Goal: Task Accomplishment & Management: Complete application form

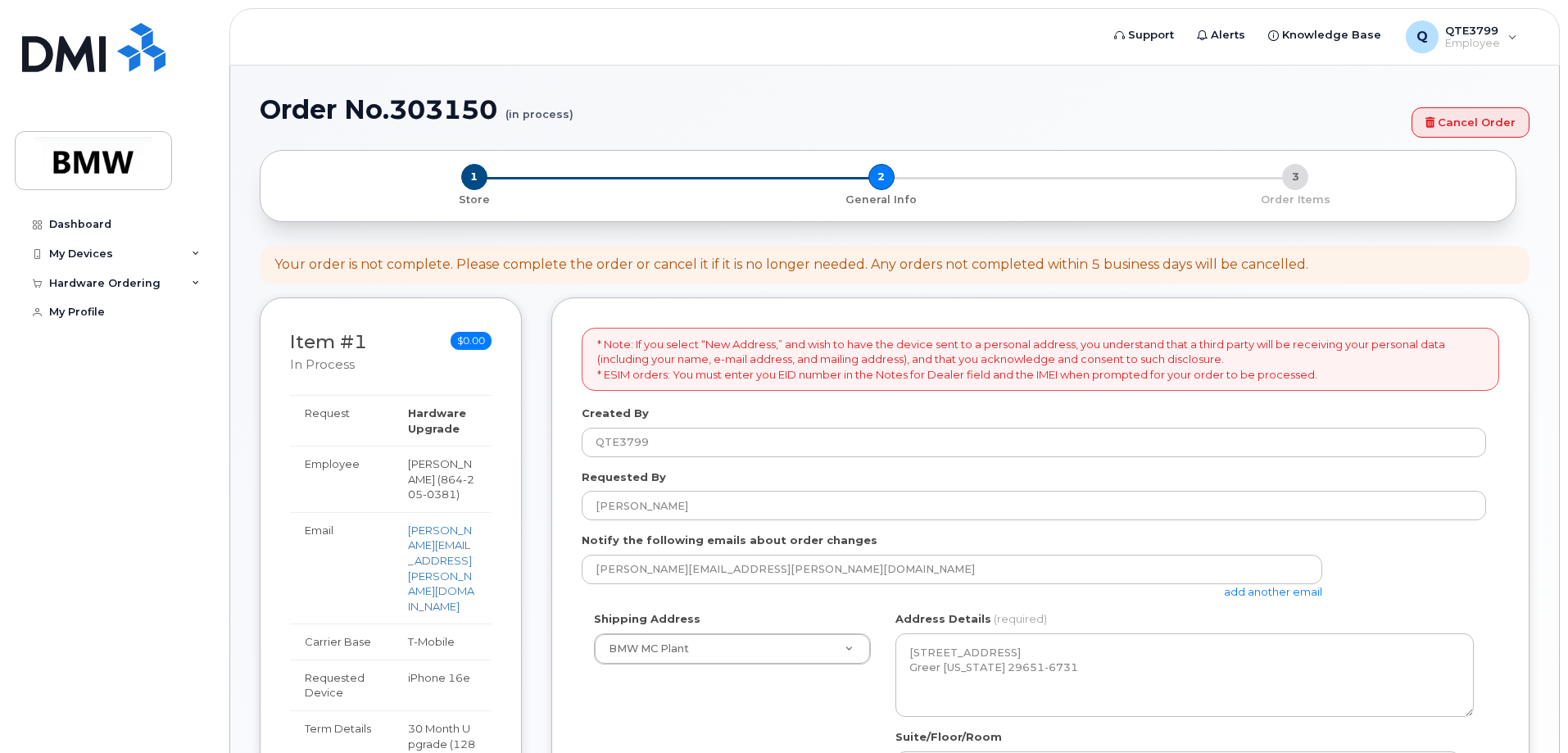
scroll to position [275, 0]
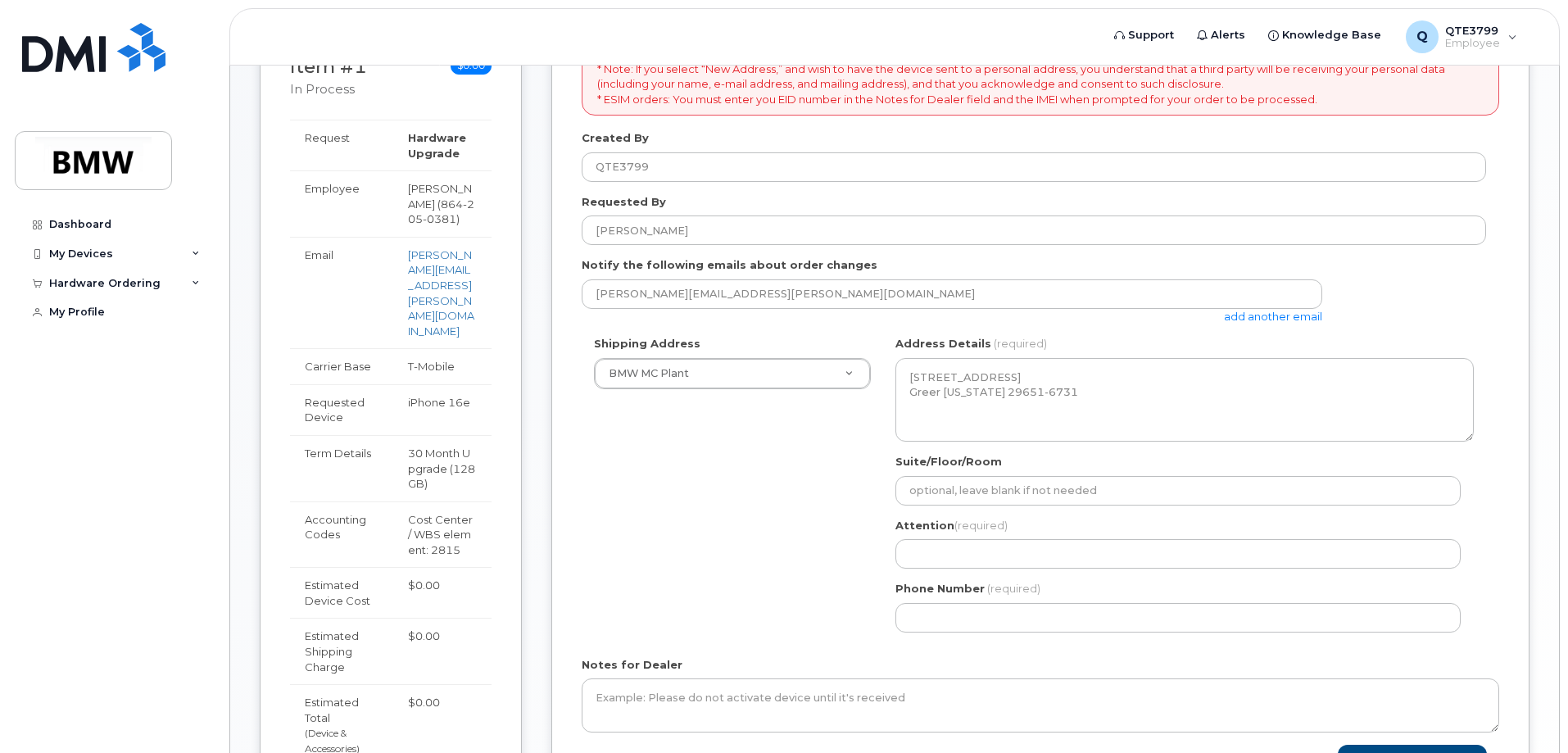
select select
type input "S"
select select
type input "Sa"
select select
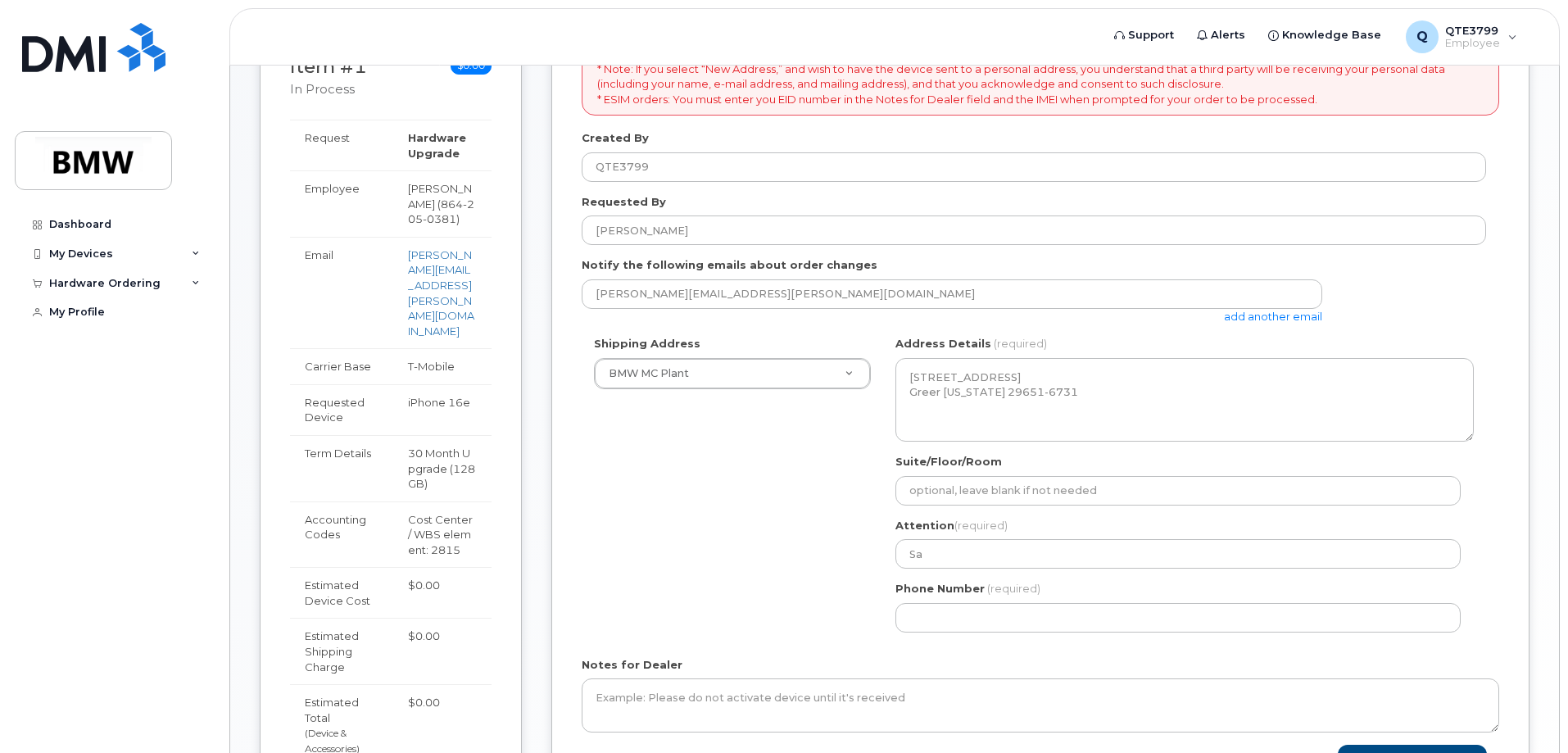
type input "Sar"
select select
type input "[PERSON_NAME]"
select select
type input "[PERSON_NAME]"
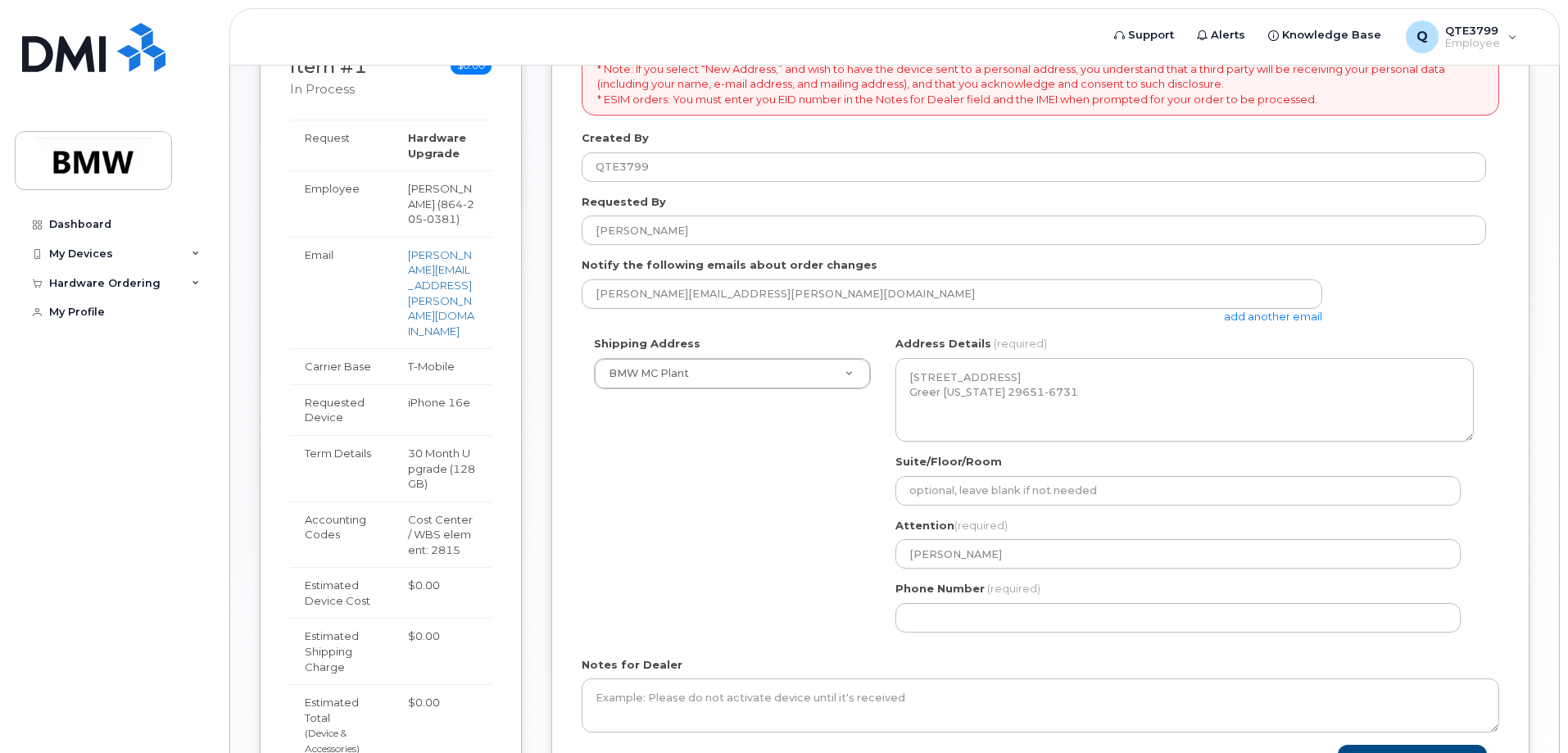
select select
type input "[PERSON_NAME]"
select select
type input "[PERSON_NAME]"
select select
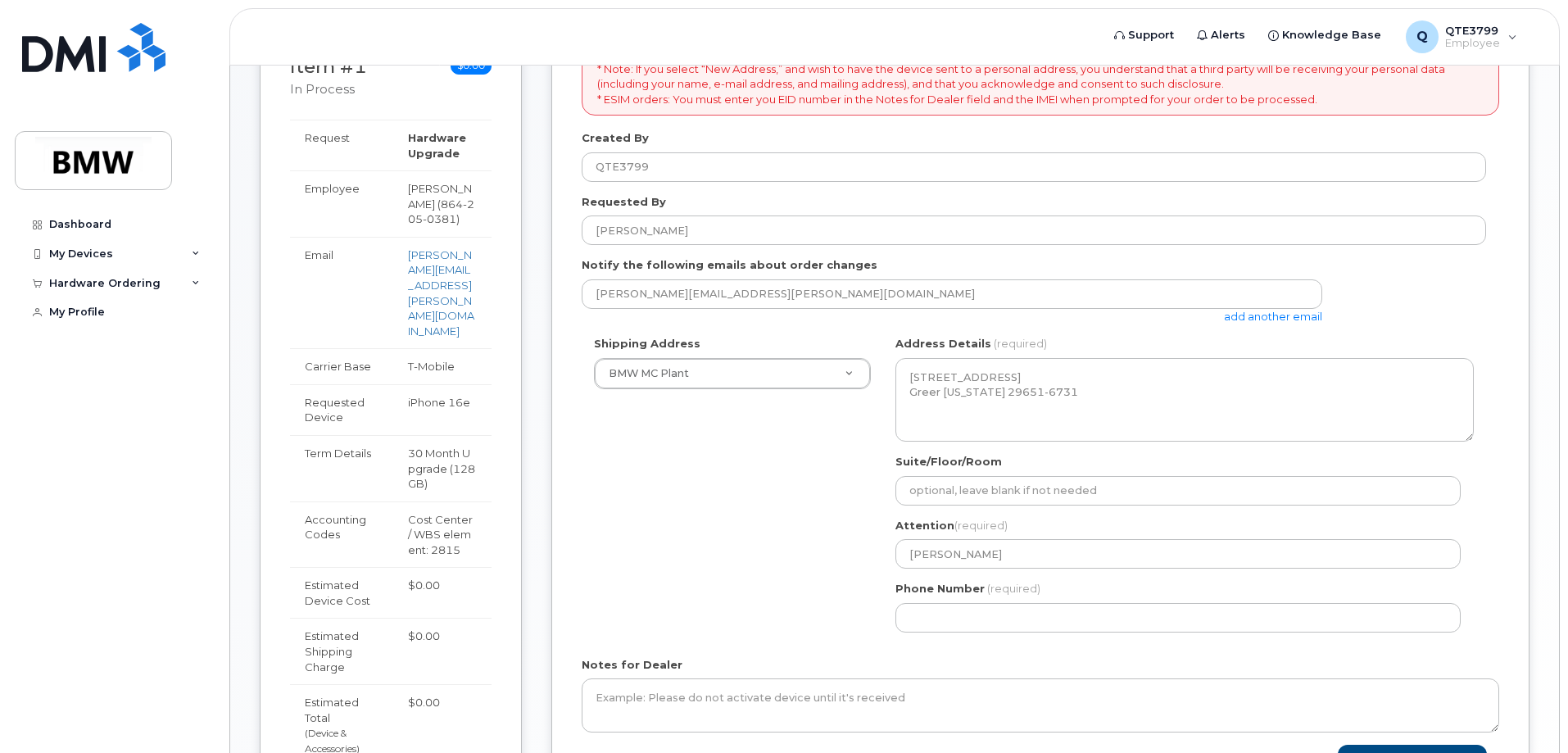
type input "[PERSON_NAME]"
select select
type input "[PERSON_NAME]"
select select
type input "[PERSON_NAME]"
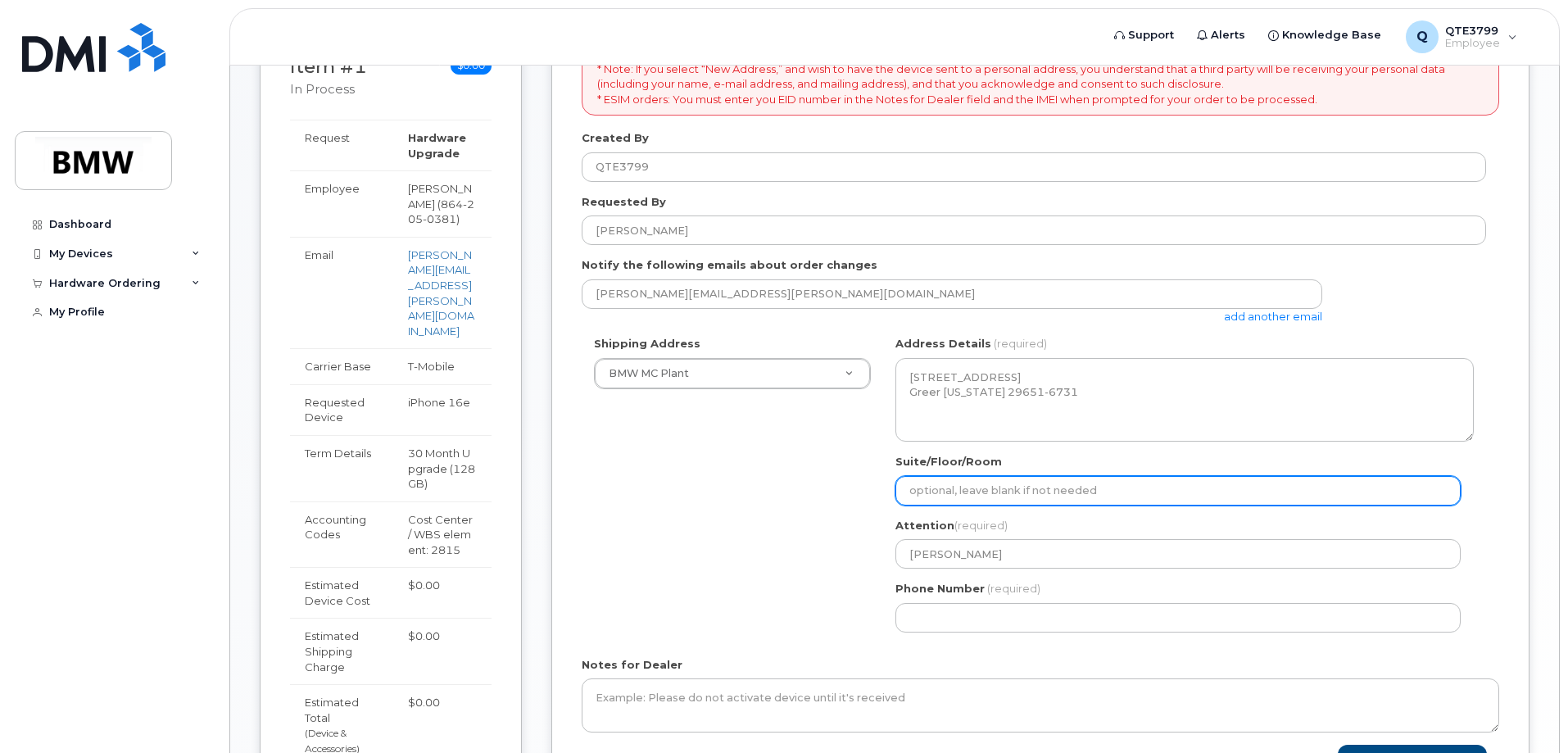
click at [945, 500] on input "Suite/Floor/Room" at bounding box center [1178, 490] width 565 height 29
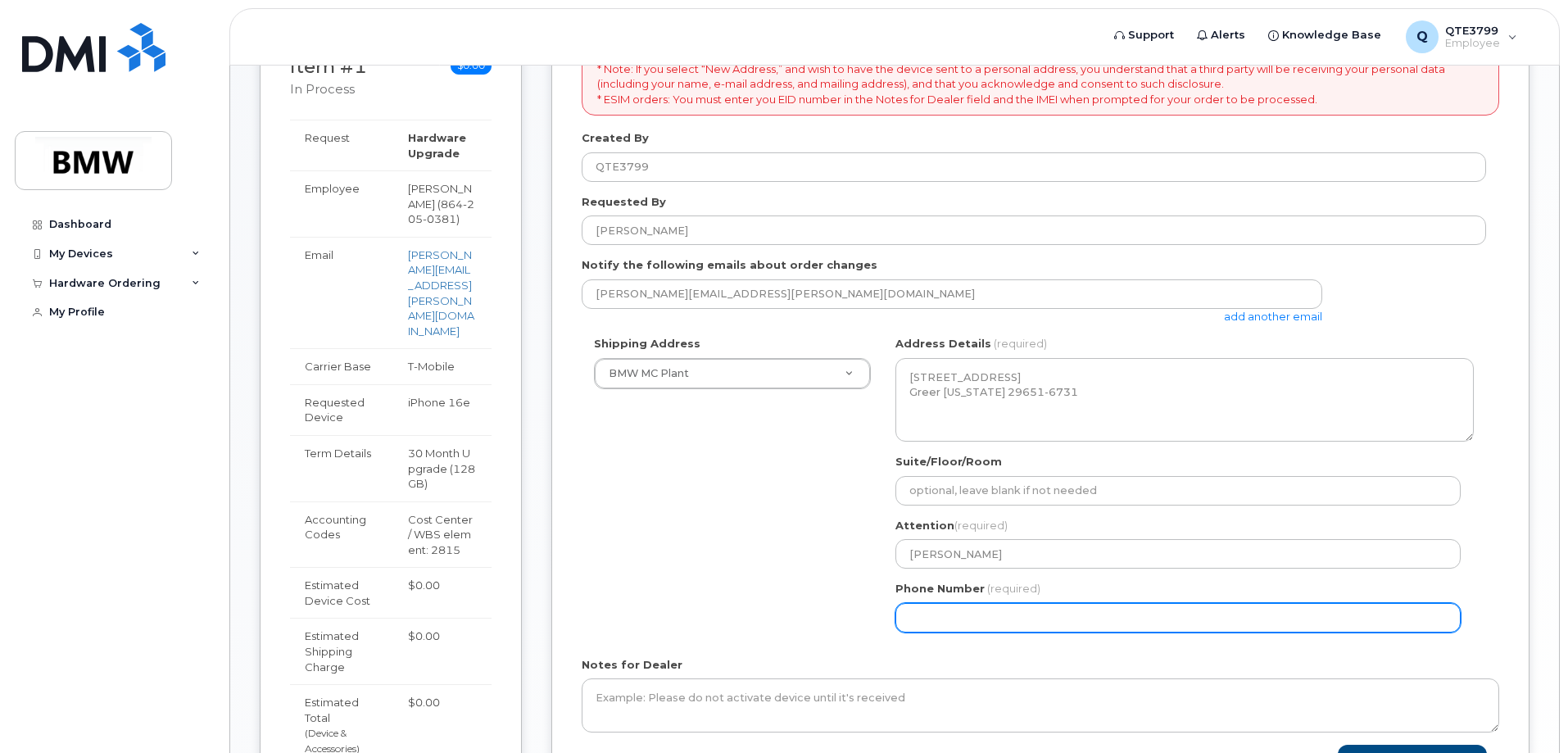
click at [944, 624] on input "Phone Number" at bounding box center [1178, 617] width 565 height 29
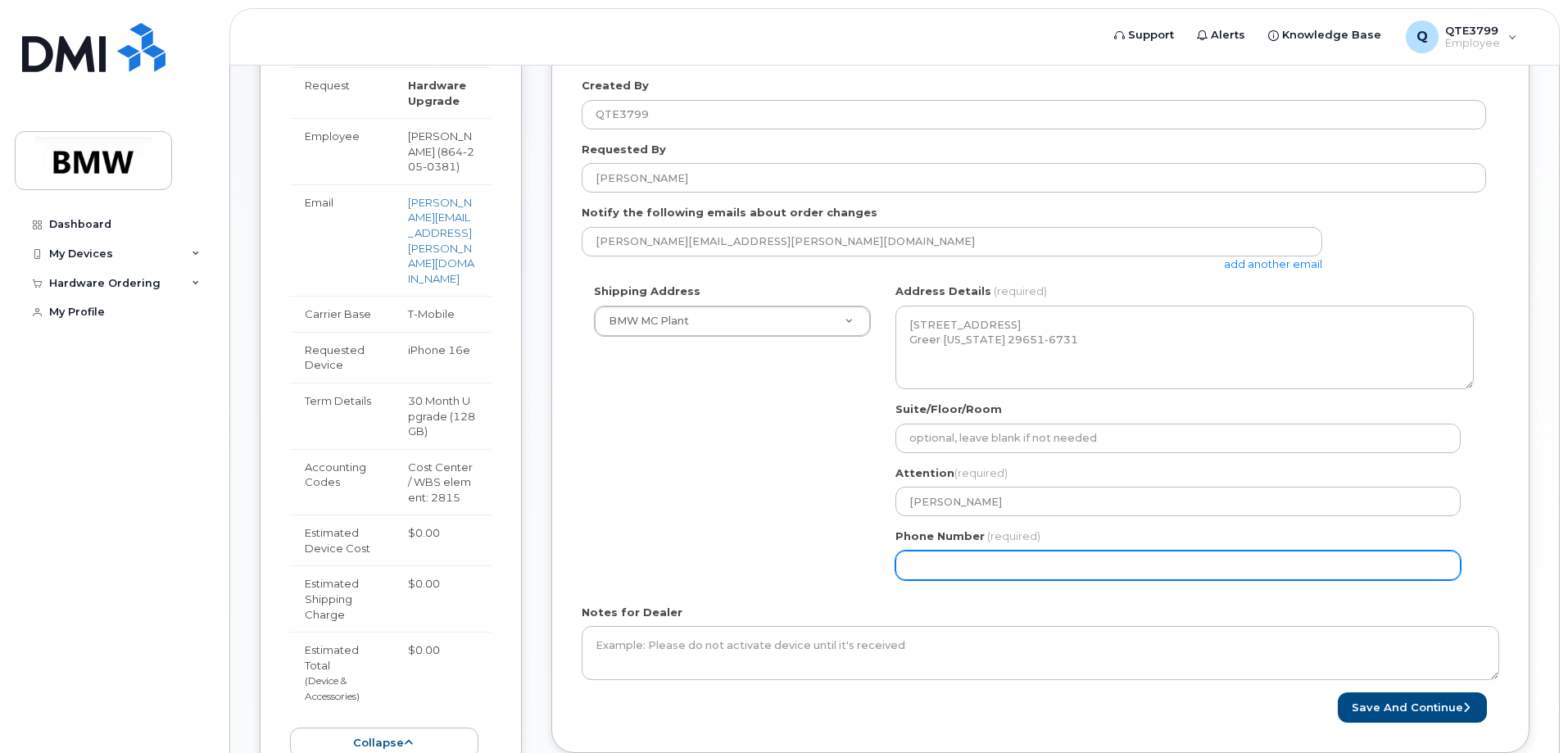
scroll to position [357, 0]
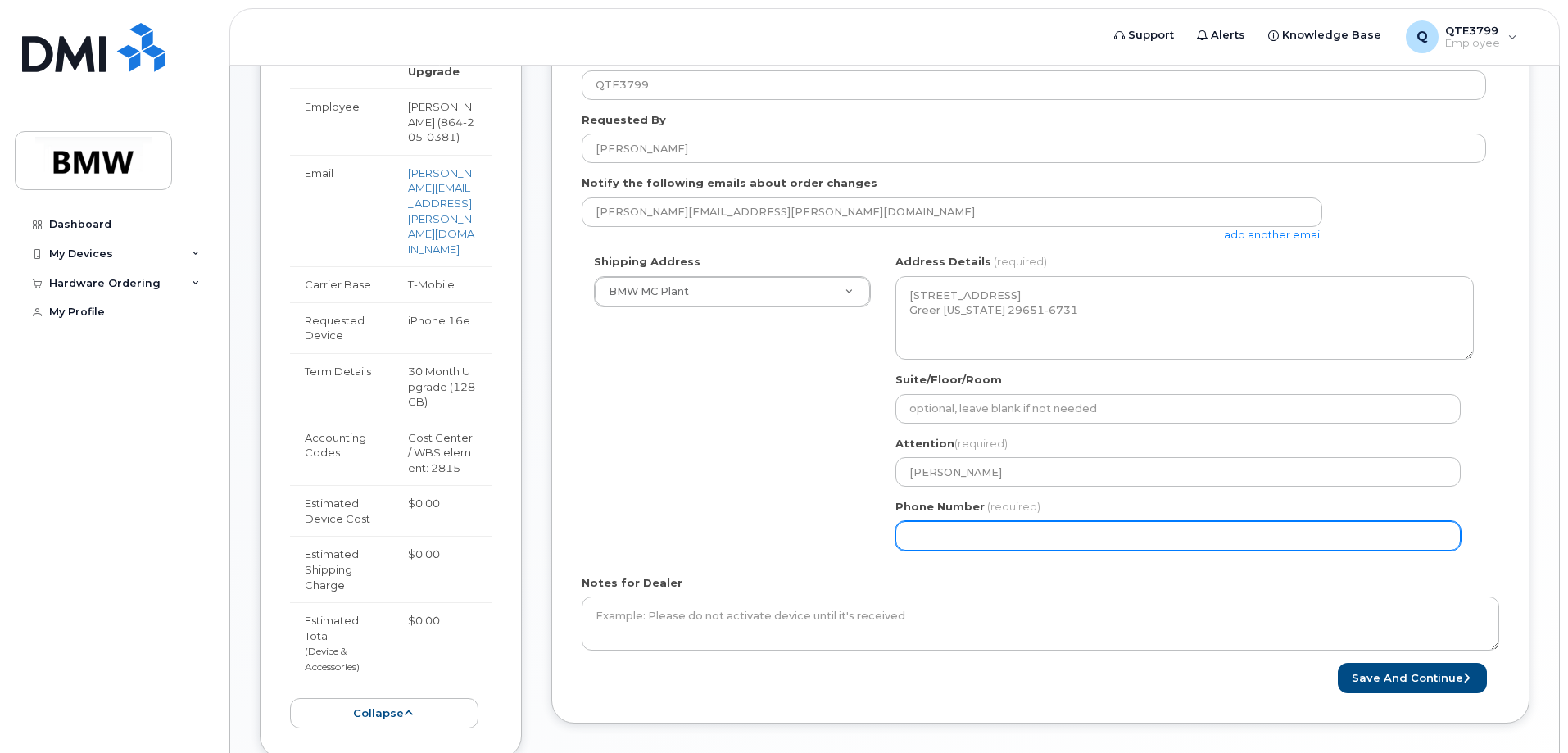
click at [922, 534] on input "Phone Number" at bounding box center [1178, 535] width 565 height 29
type input "8"
select select
type input "864"
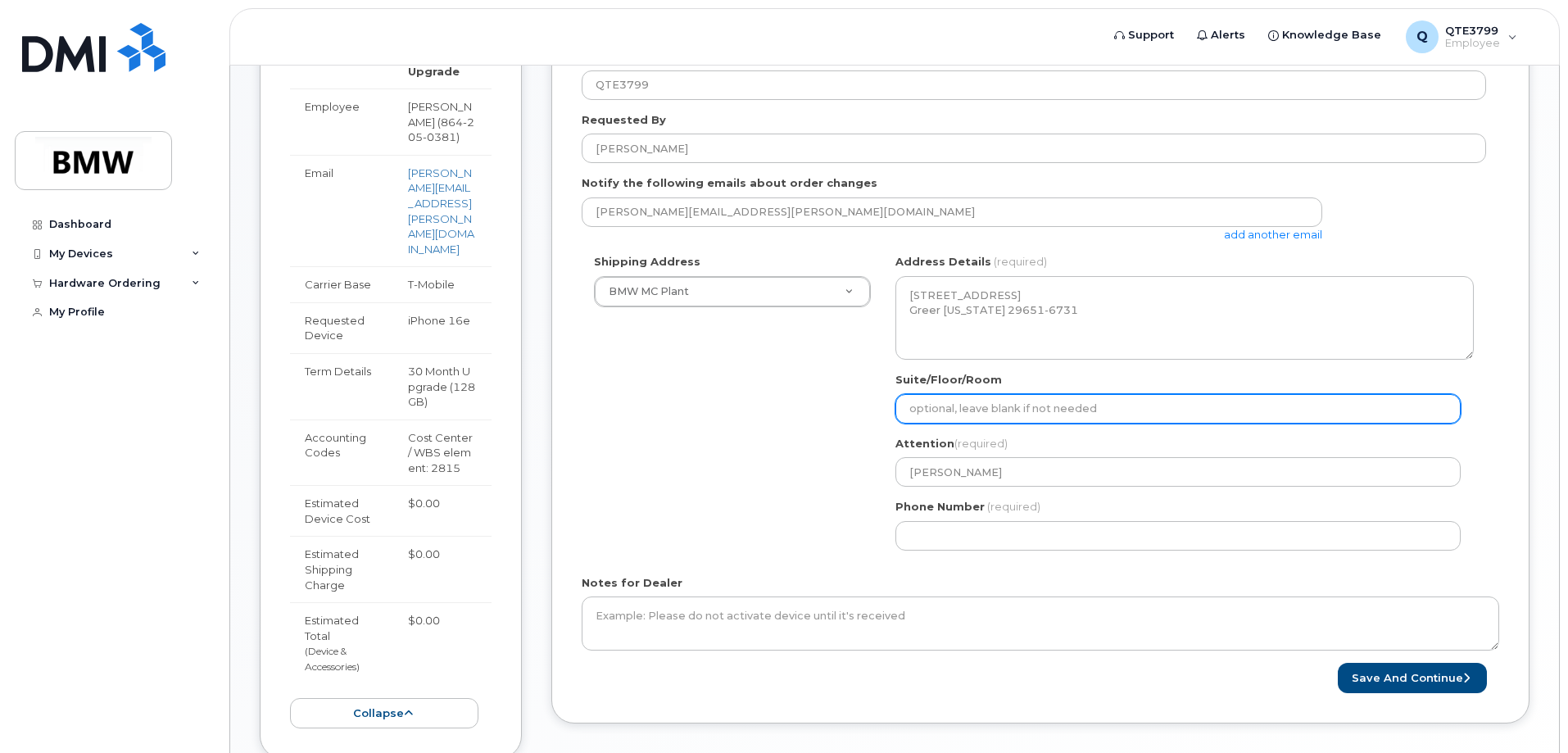
click at [1096, 400] on input "Suite/Floor/Room" at bounding box center [1178, 408] width 565 height 29
select select
type input "H"
select select
type input "H5"
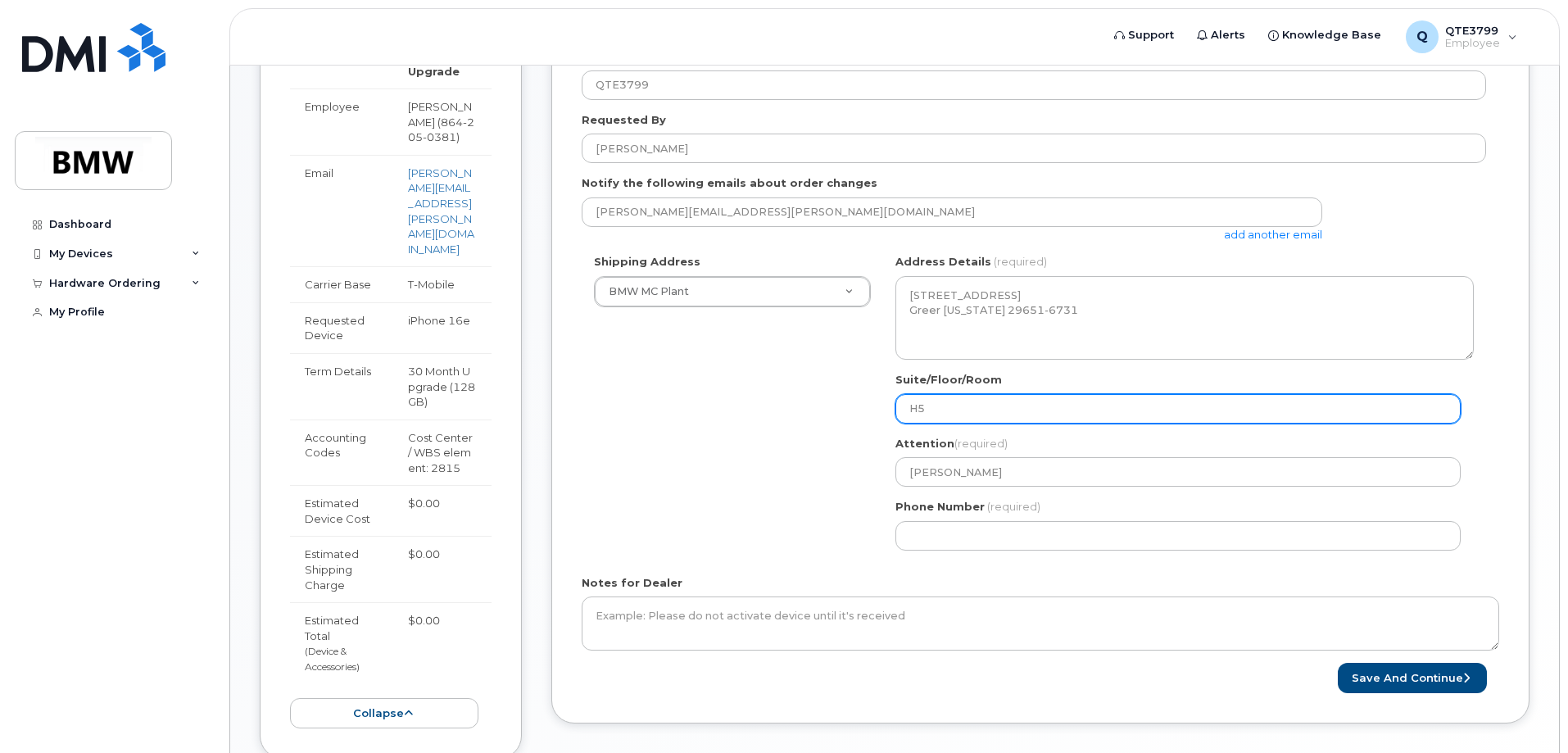
select select
type input "H50"
select select
type input "H50 Z"
select select
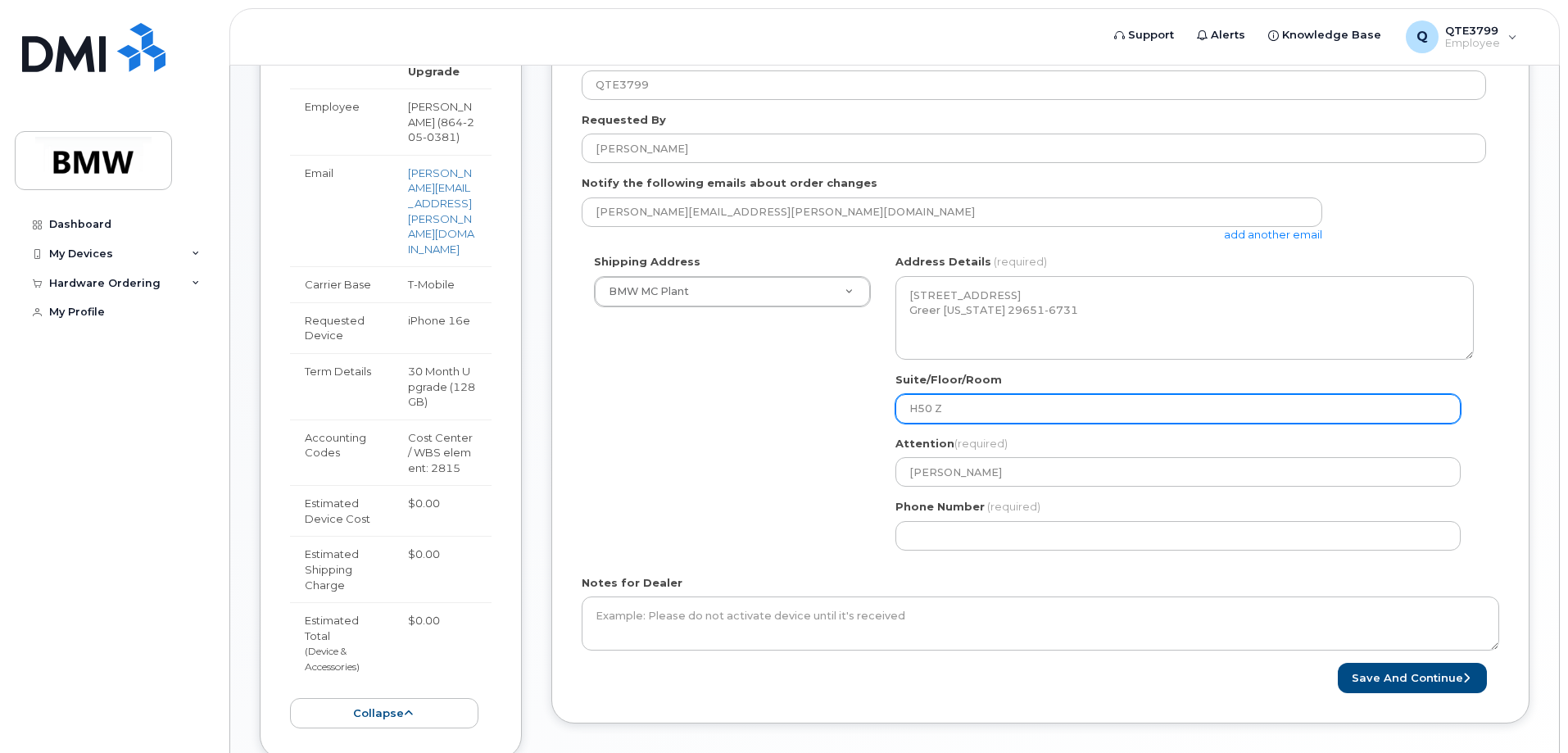
type input "H50 Zo"
select select
type input "H50 Zon"
select select
type input "H50 Zone"
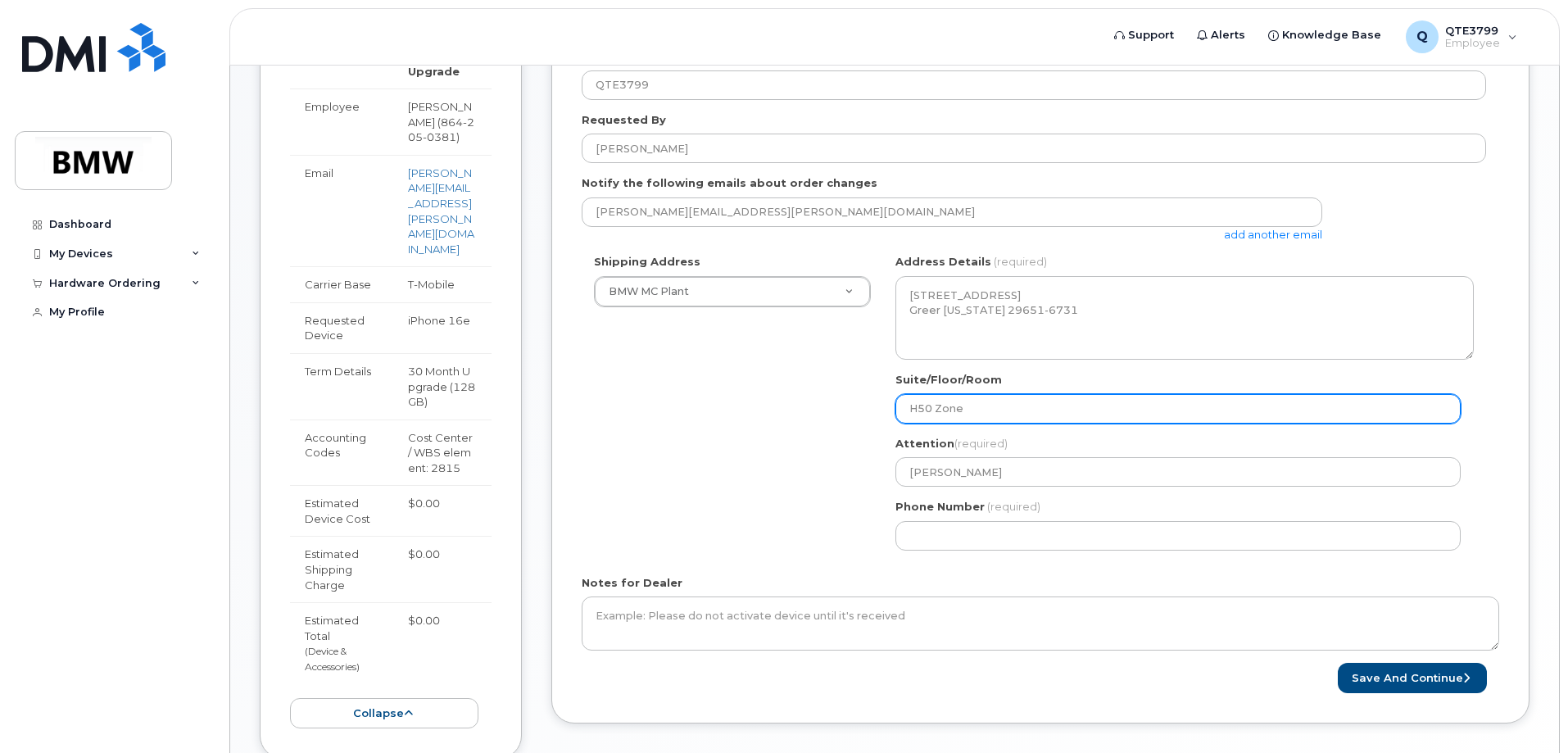
select select
type input "H50 Zone 3"
click at [929, 406] on input "H50 Zone 3" at bounding box center [1178, 408] width 565 height 29
select select
type input "H50, Zone 3"
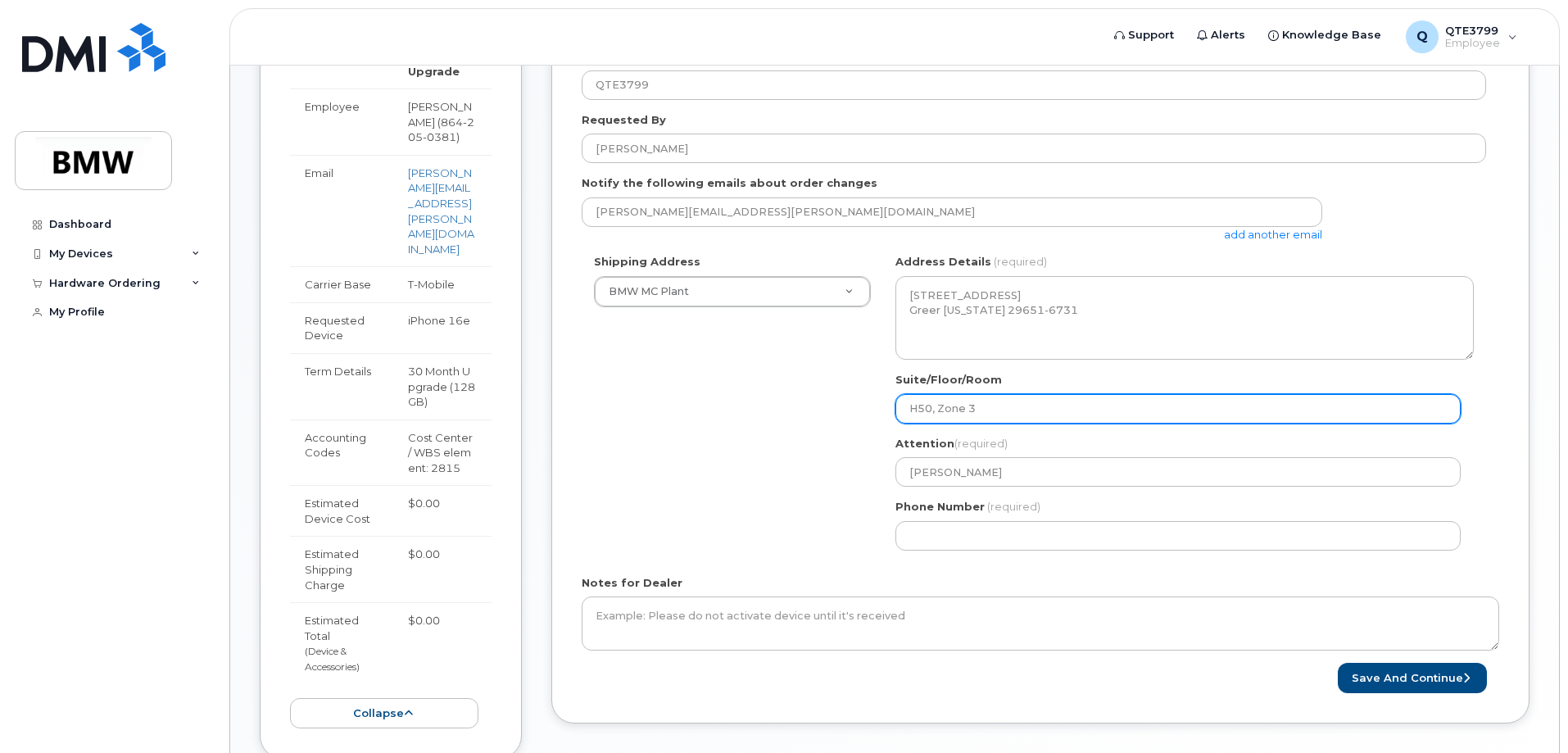
drag, startPoint x: 977, startPoint y: 406, endPoint x: 939, endPoint y: 409, distance: 38.1
click at [939, 409] on input "H50, Zone 3" at bounding box center [1178, 408] width 565 height 29
select select
type input "H50, T"
select select
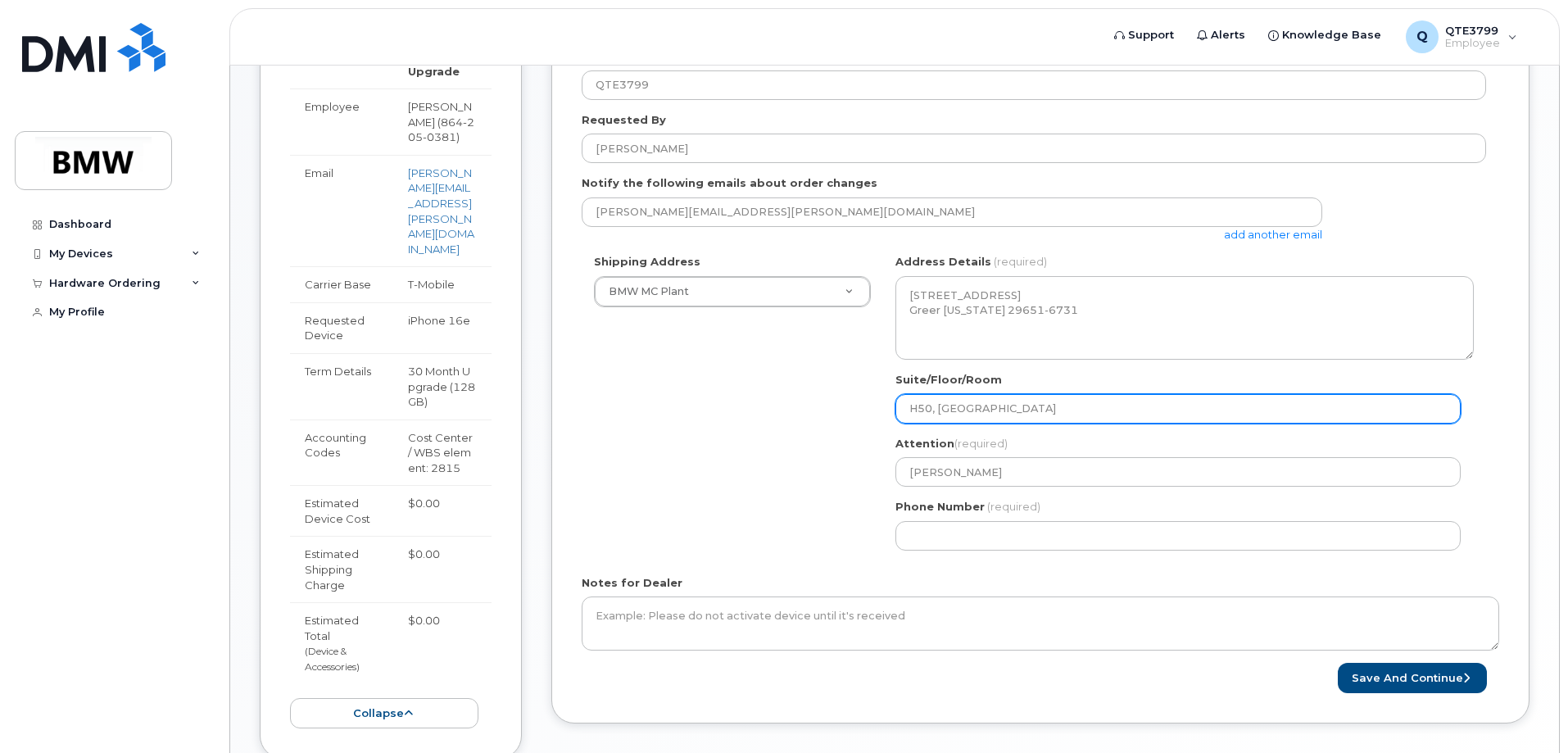
type input "H50, [GEOGRAPHIC_DATA]-"
select select
type input "H50, [GEOGRAPHIC_DATA]-0"
select select
type input "H50, [GEOGRAPHIC_DATA]-"
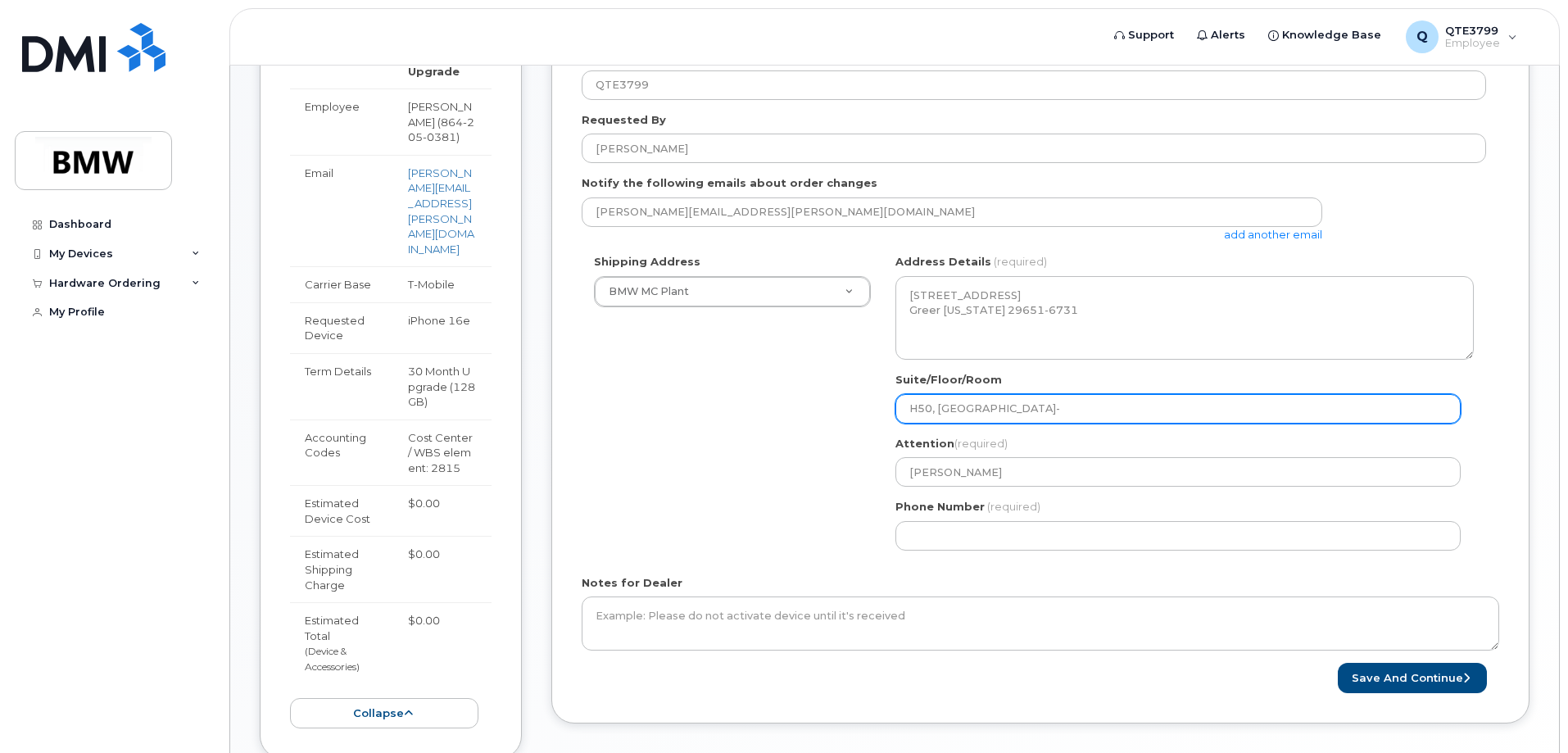
select select
type input "H50, [GEOGRAPHIC_DATA]-4"
select select
type input "H50, [GEOGRAPHIC_DATA]-43"
select select
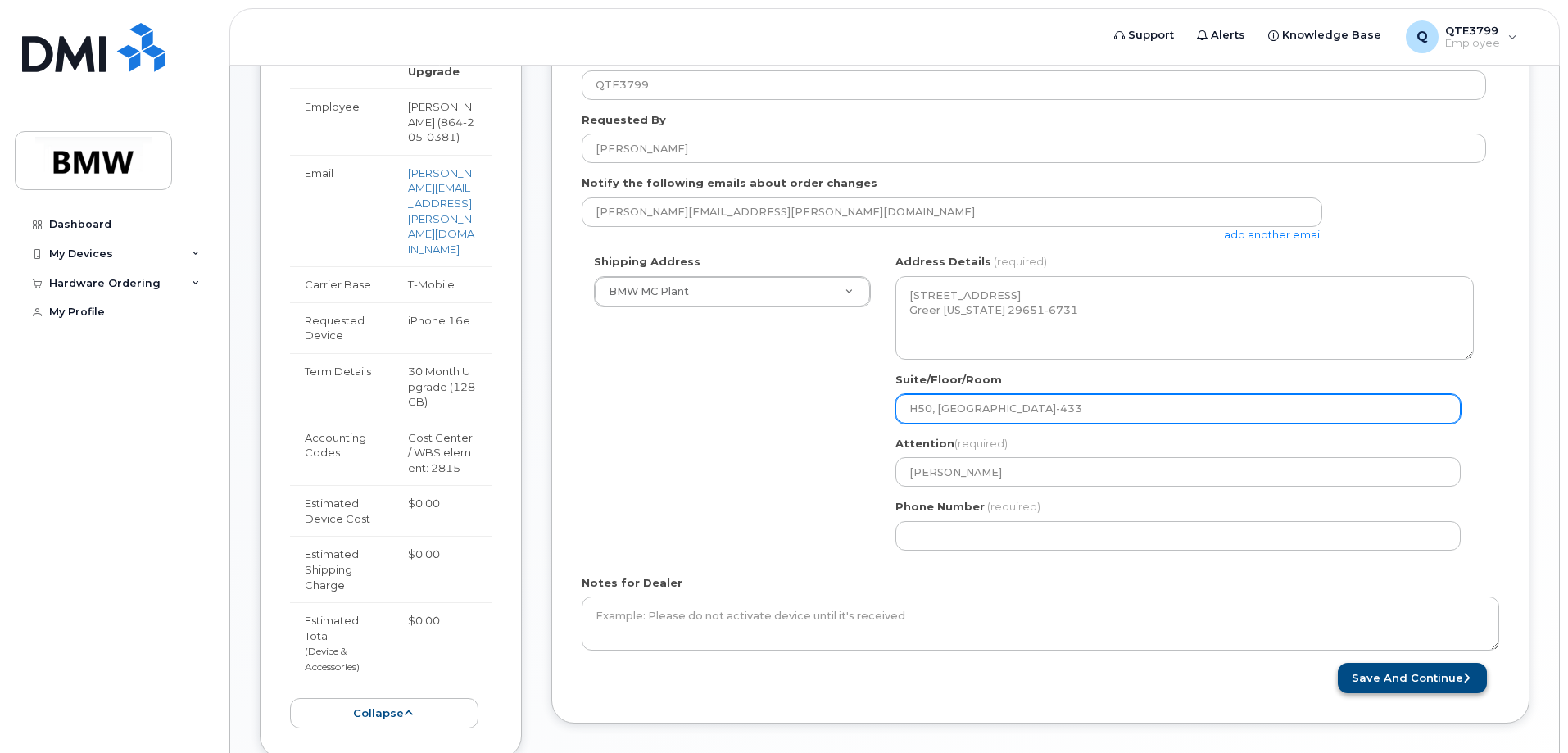
type input "H50, [GEOGRAPHIC_DATA]-433"
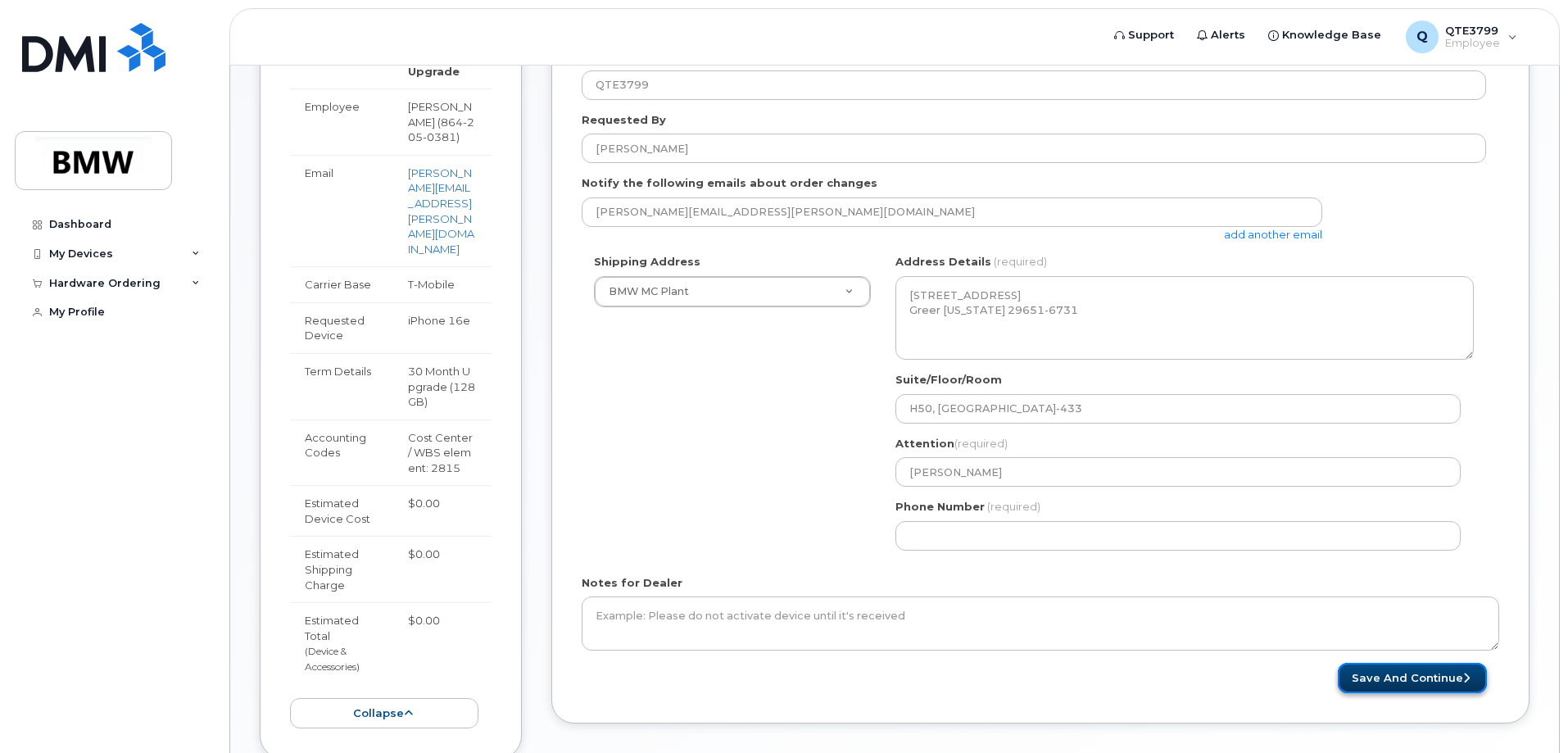
click at [1423, 679] on button "Save and Continue" at bounding box center [1412, 678] width 149 height 30
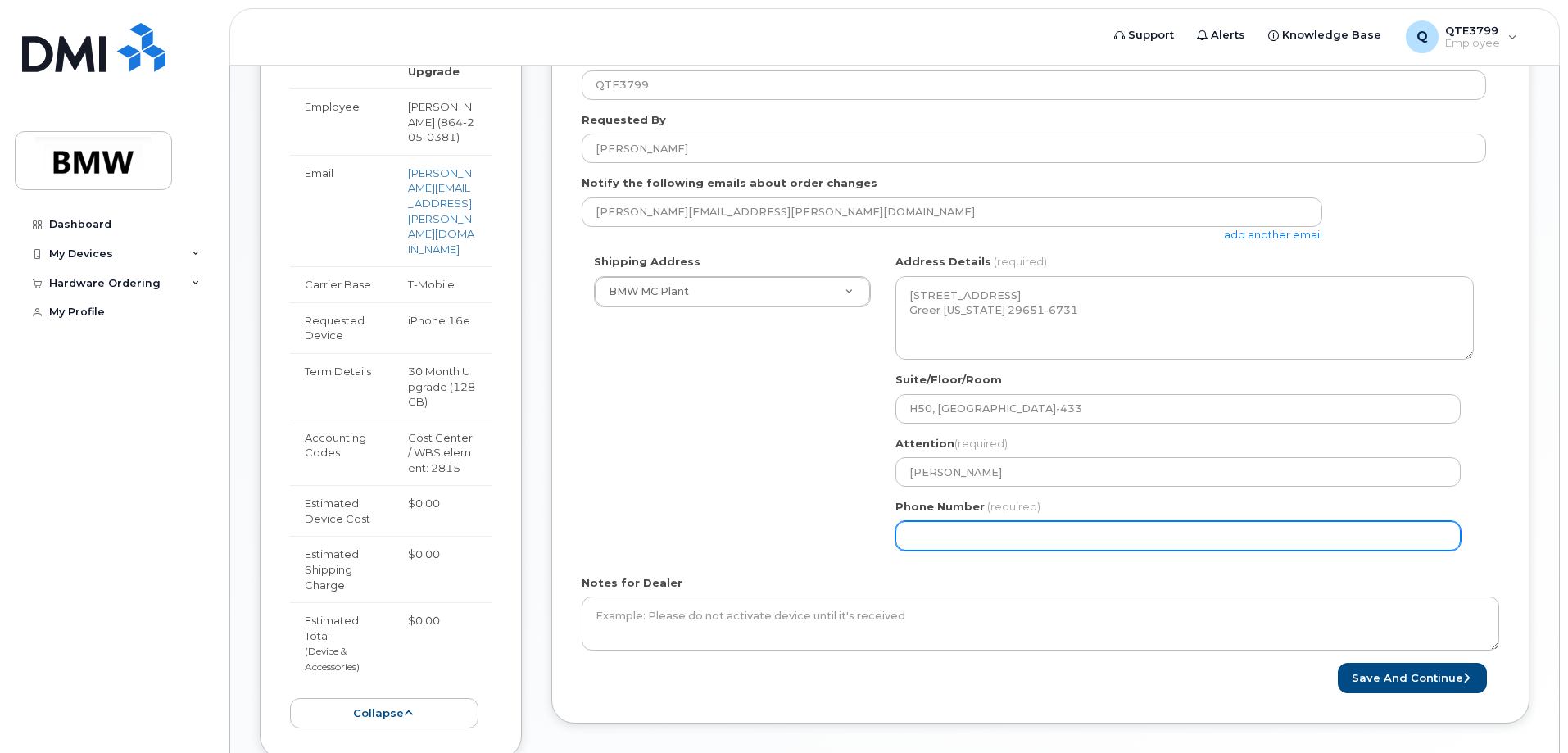
click at [1024, 529] on input "Phone Number" at bounding box center [1178, 535] width 565 height 29
drag, startPoint x: 1024, startPoint y: 534, endPoint x: 962, endPoint y: 527, distance: 62.4
click at [962, 527] on input "Phone Number" at bounding box center [1178, 535] width 565 height 29
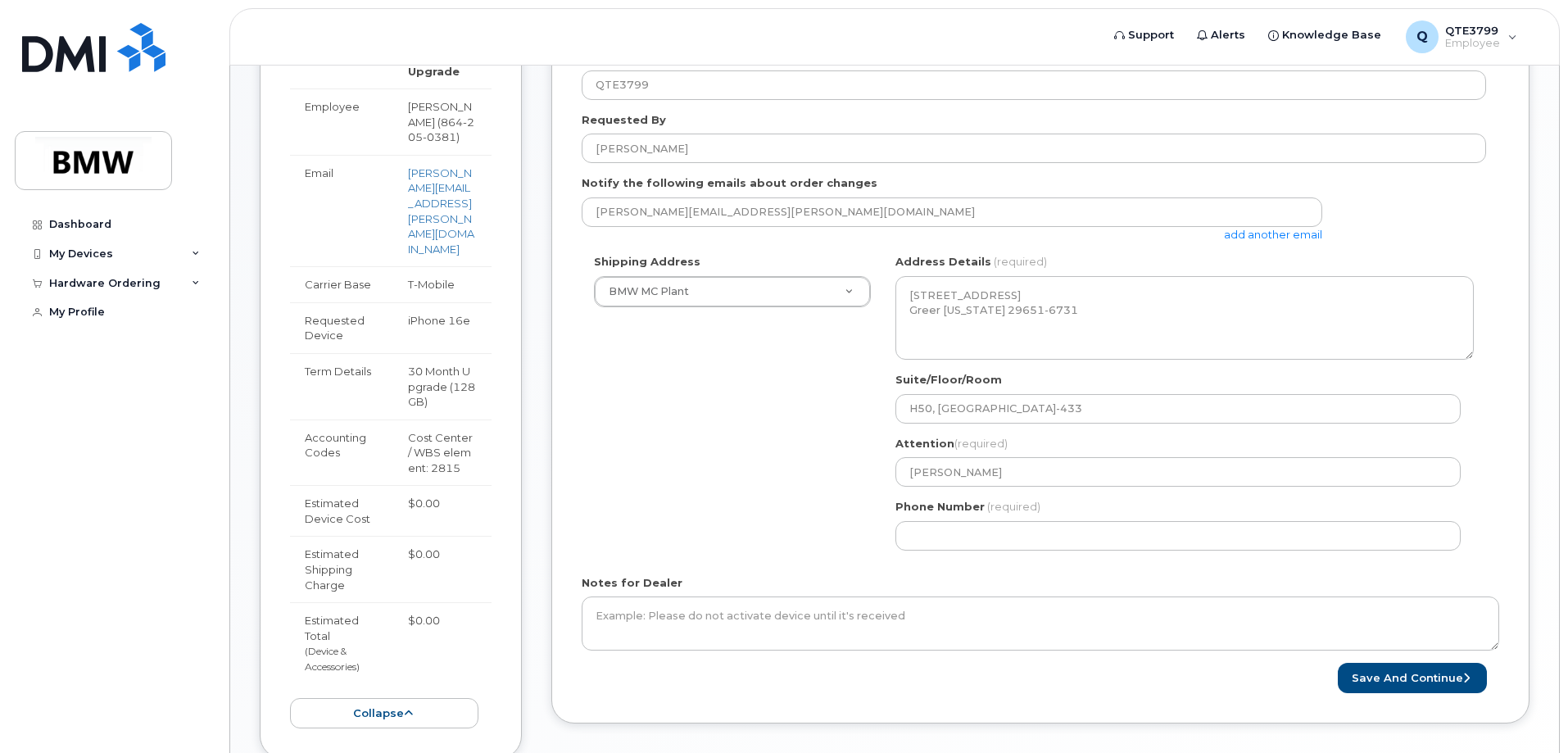
click at [986, 583] on div "Notes for Dealer" at bounding box center [1040, 613] width 918 height 76
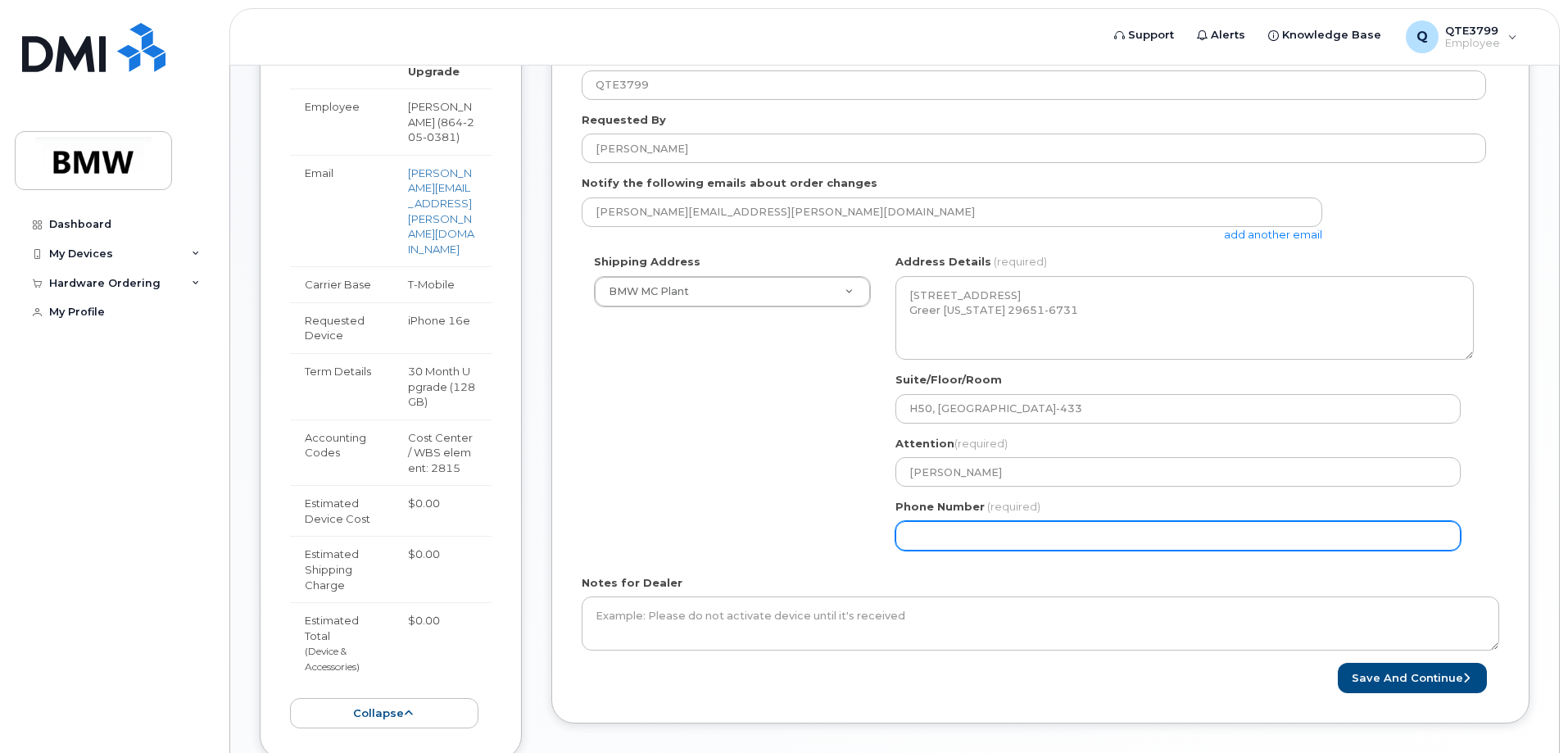
click at [967, 535] on input "Phone Number" at bounding box center [1178, 535] width 565 height 29
drag, startPoint x: 1014, startPoint y: 538, endPoint x: 870, endPoint y: 541, distance: 144.0
click at [870, 541] on div "Shipping Address BMW MC Plant New Address BMW MC Plant BMW North America Financ…" at bounding box center [1034, 407] width 904 height 308
type input "1"
type input "864753198"
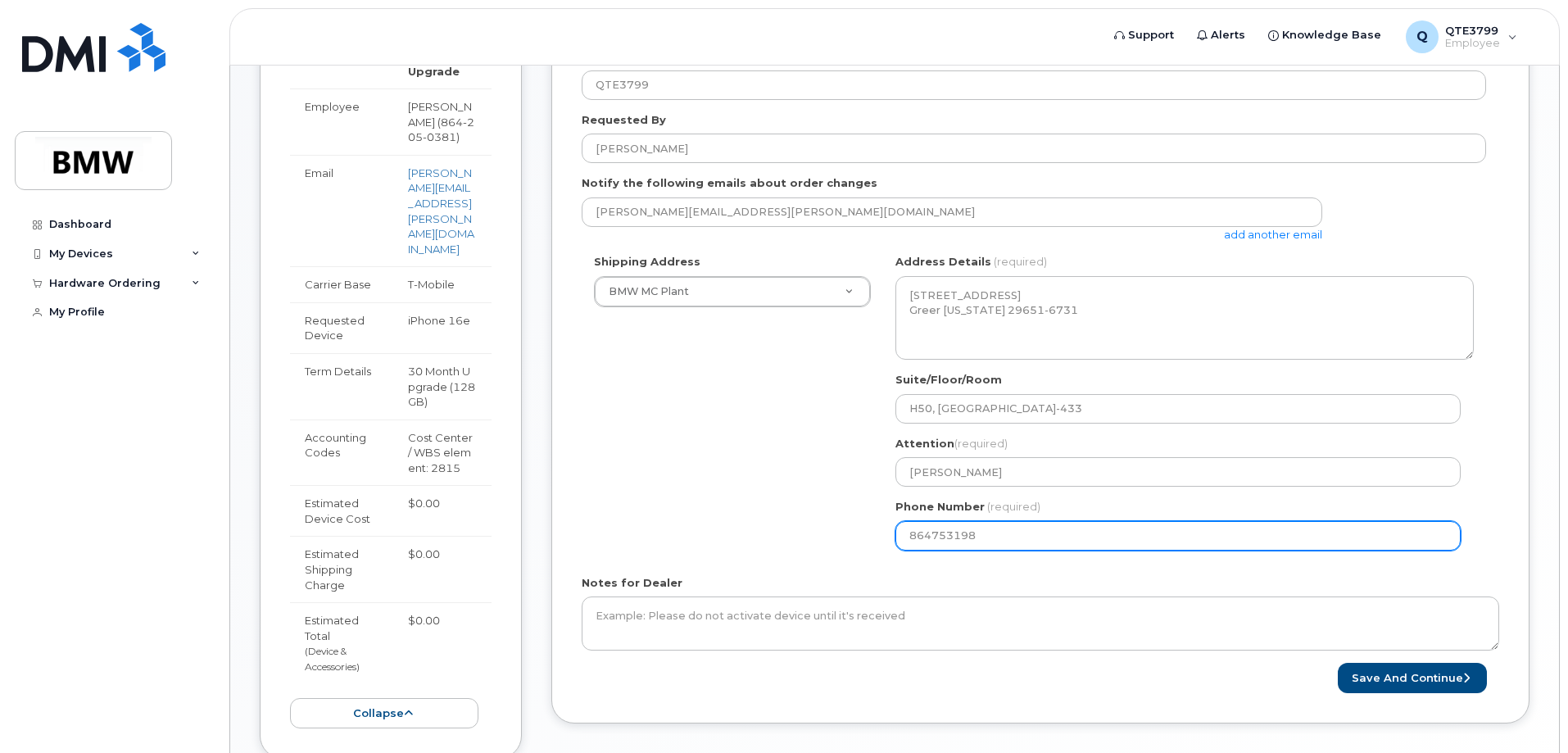
select select
type input "8647531983"
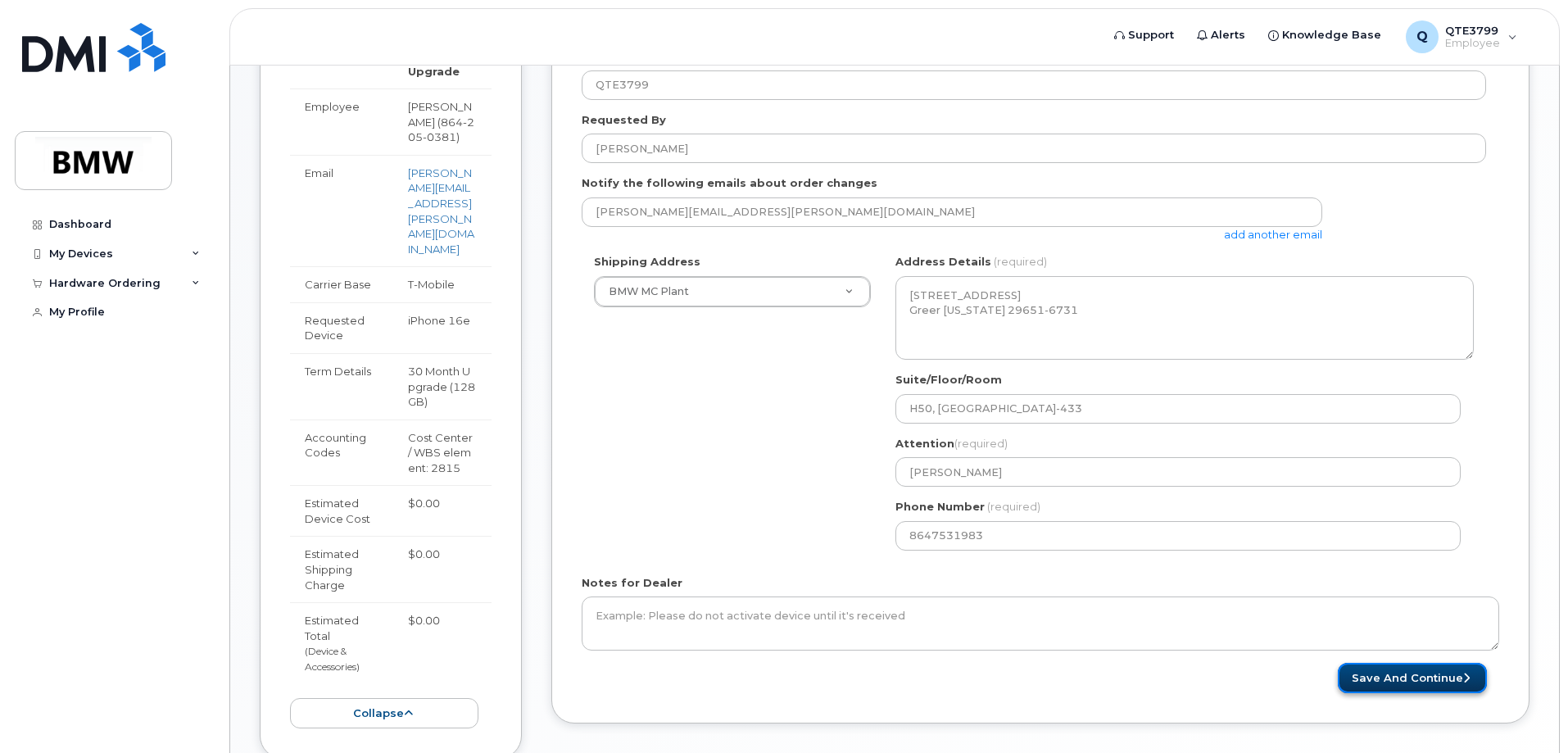
click at [1443, 679] on button "Save and Continue" at bounding box center [1412, 678] width 149 height 30
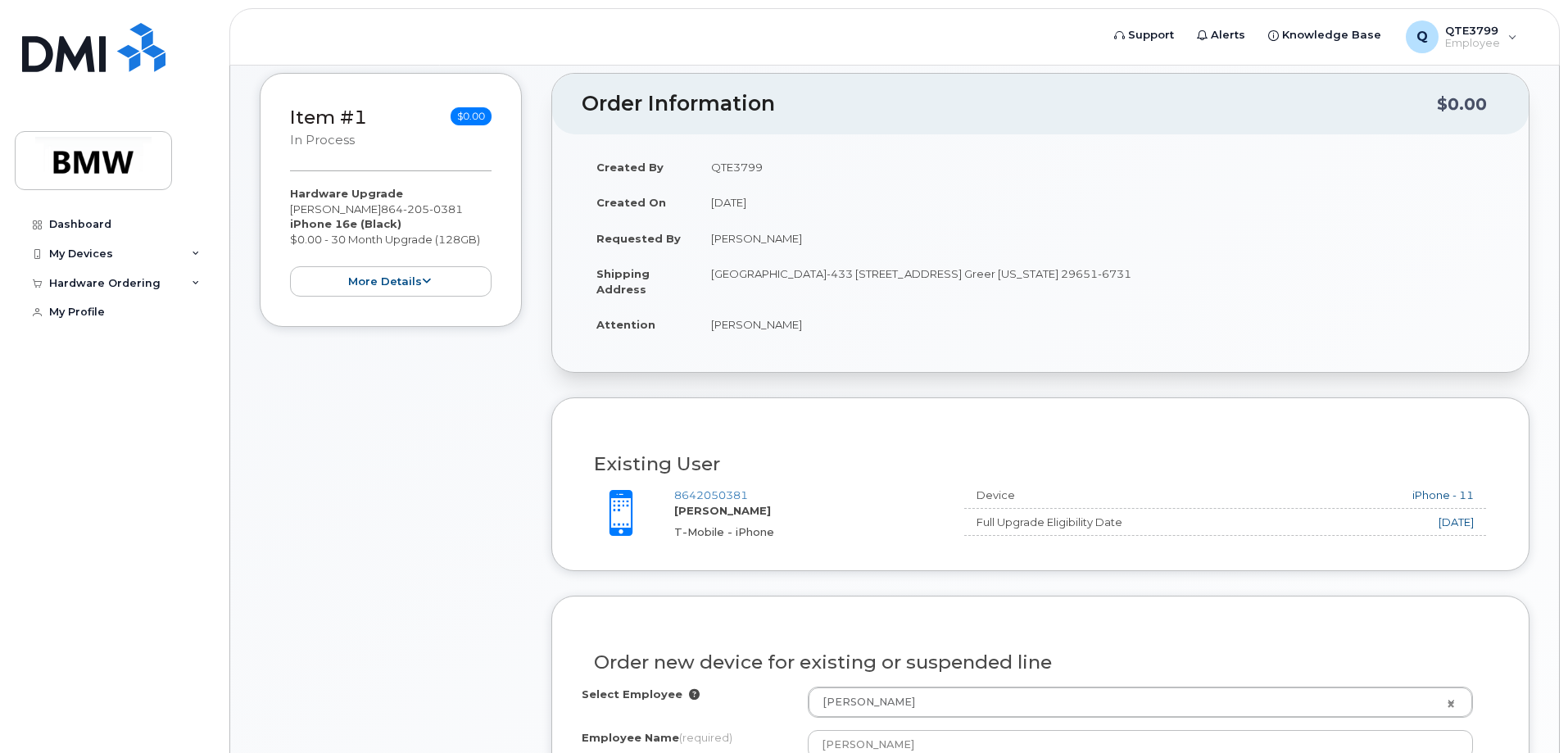
scroll to position [492, 0]
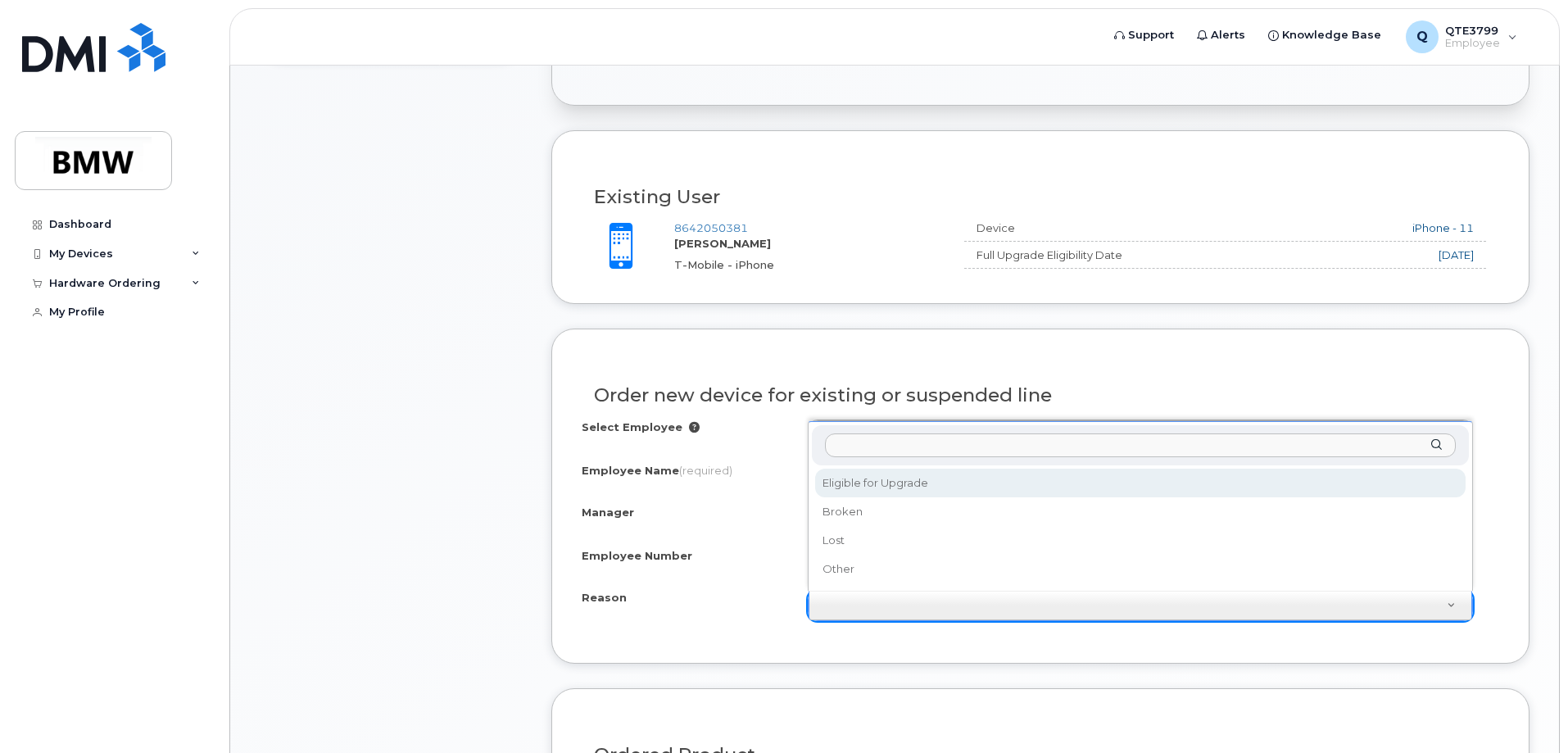
select select "eligible_for_upgrade"
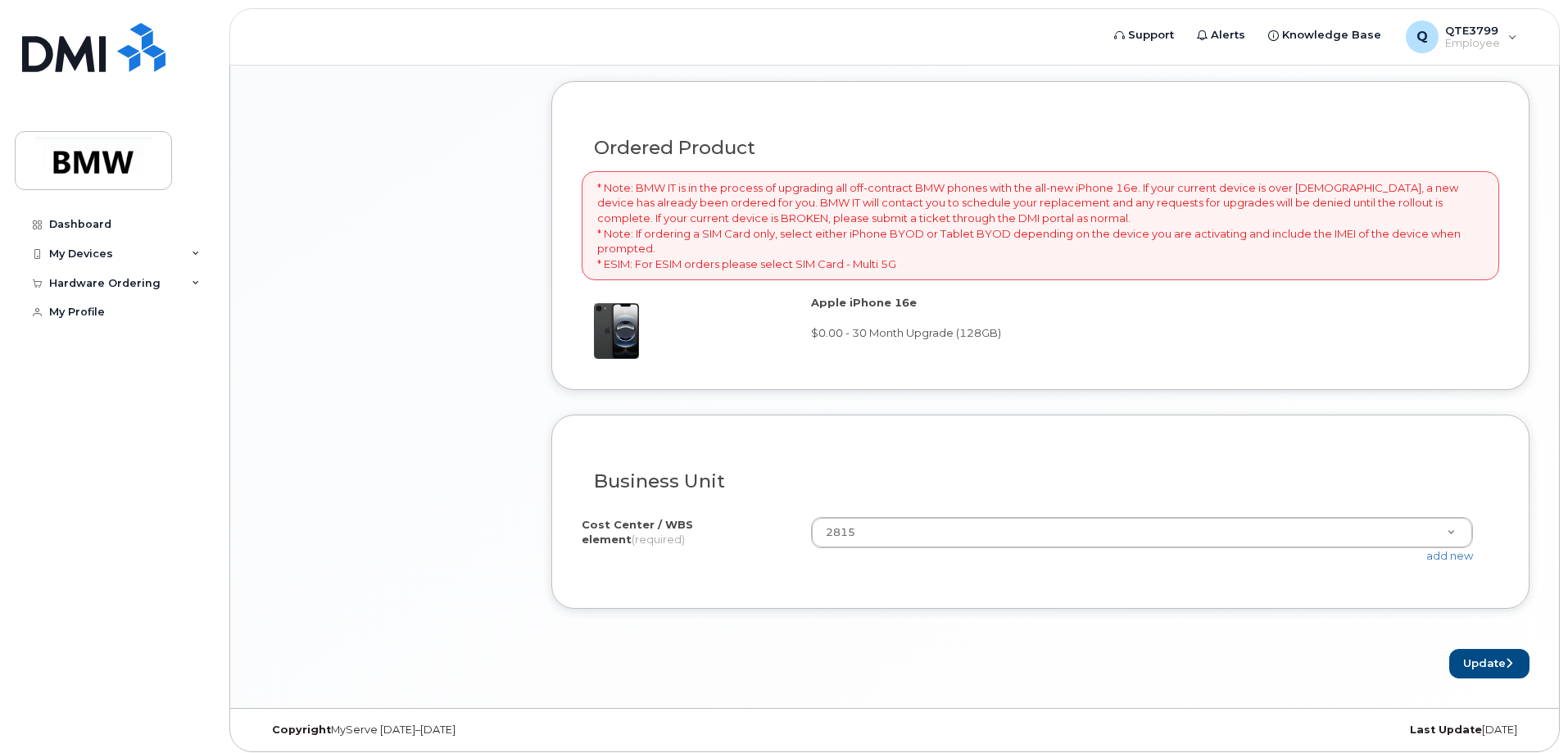
scroll to position [1107, 0]
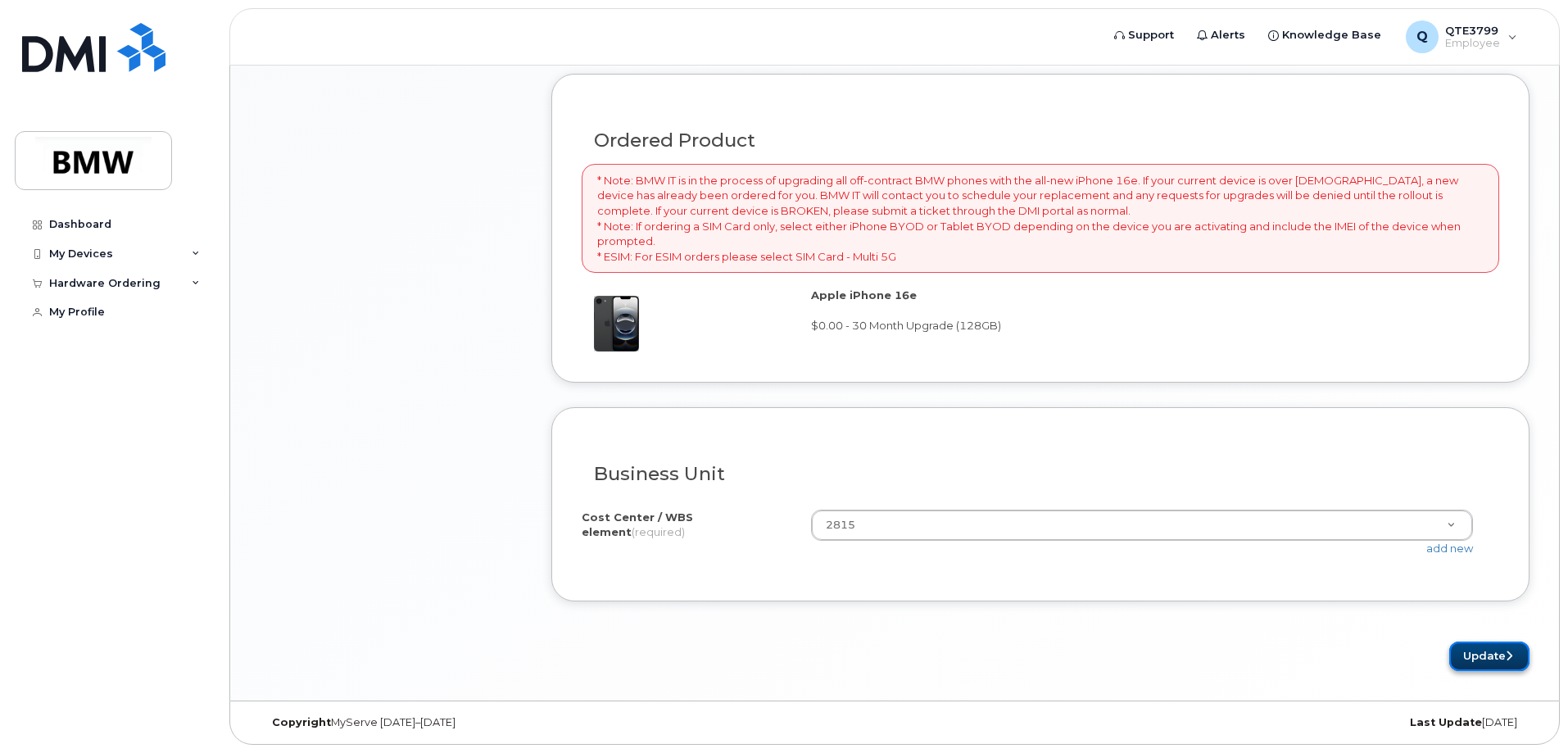
click at [1487, 662] on button "Update" at bounding box center [1489, 657] width 80 height 30
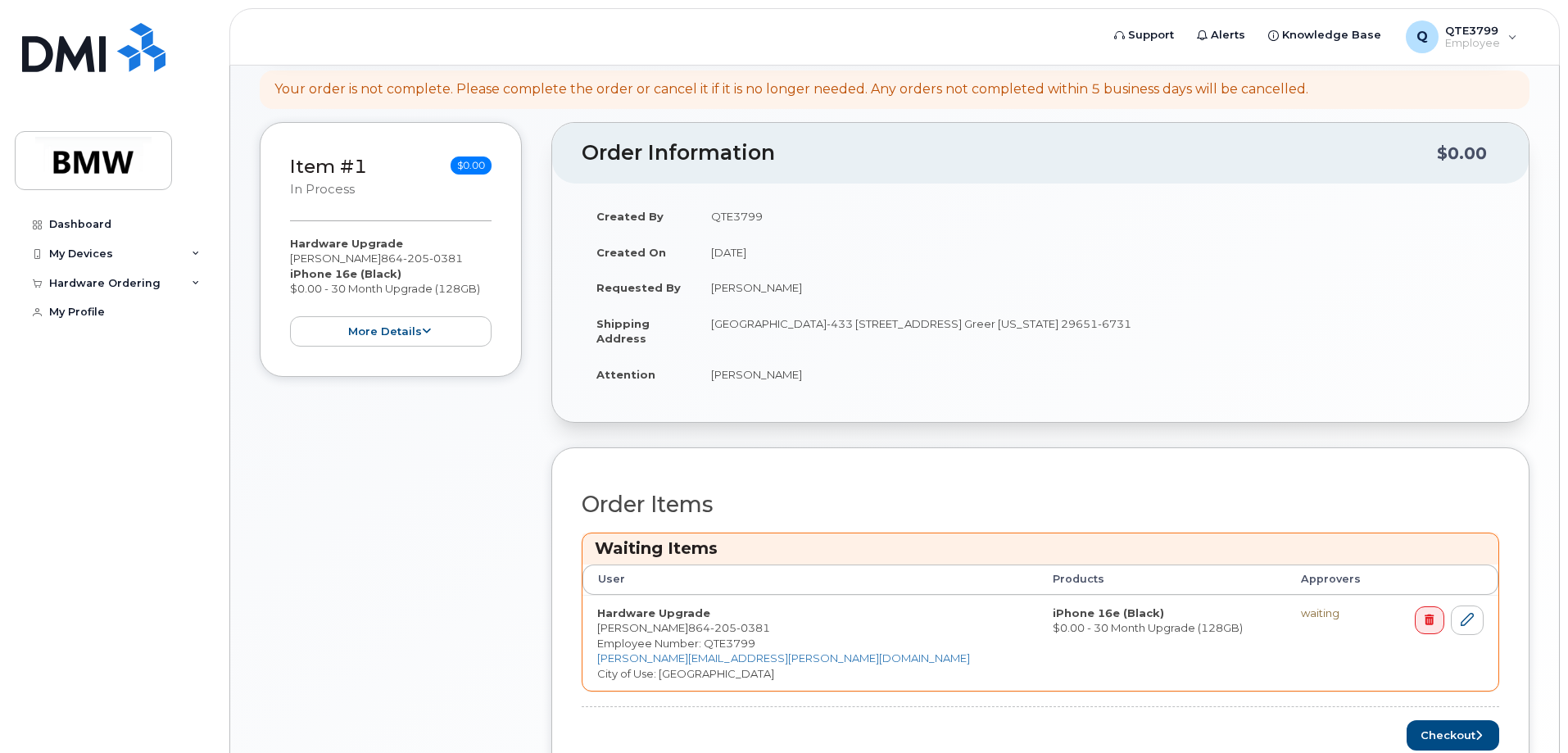
scroll to position [379, 0]
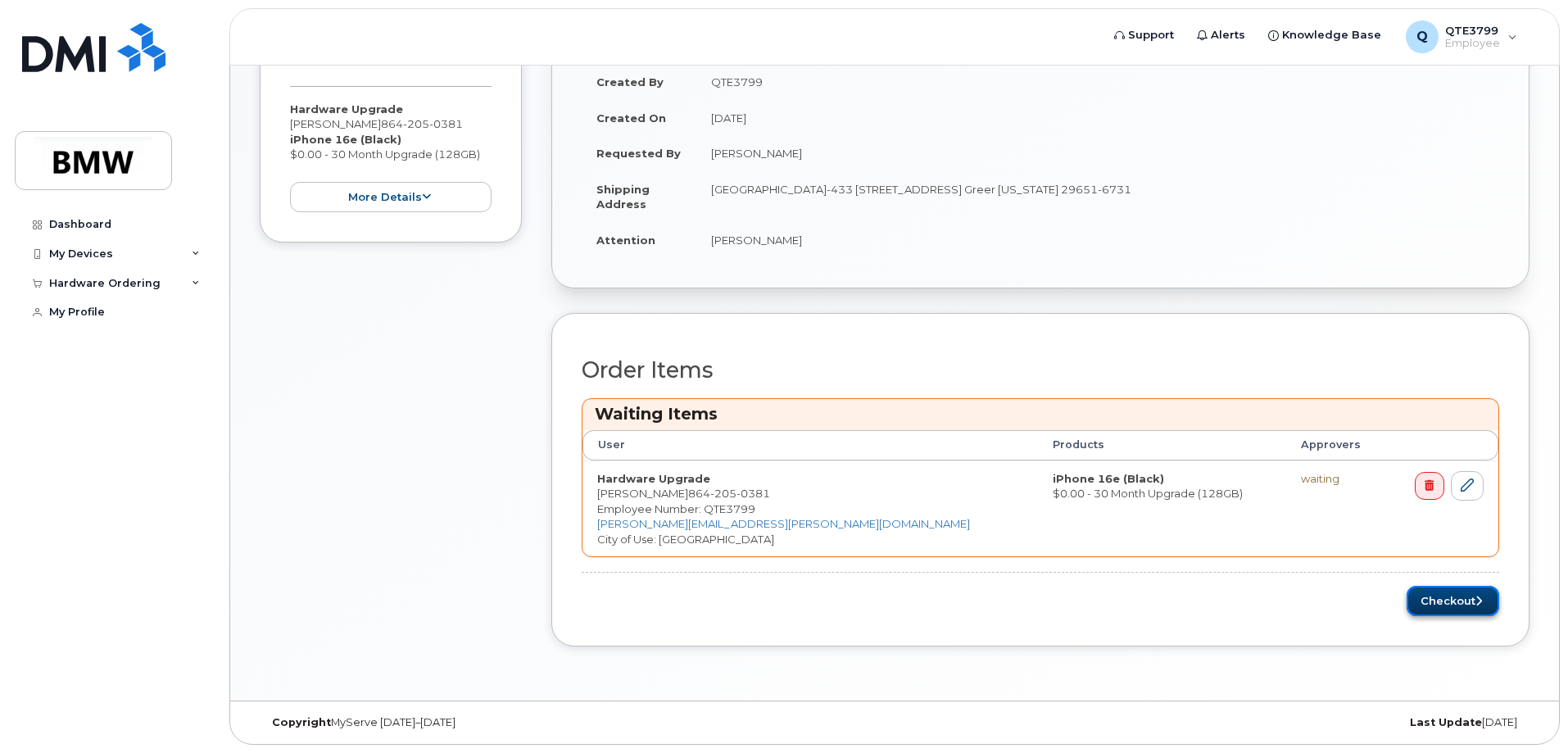
click at [1468, 607] on button "Checkout" at bounding box center [1453, 601] width 93 height 30
